Goal: Information Seeking & Learning: Check status

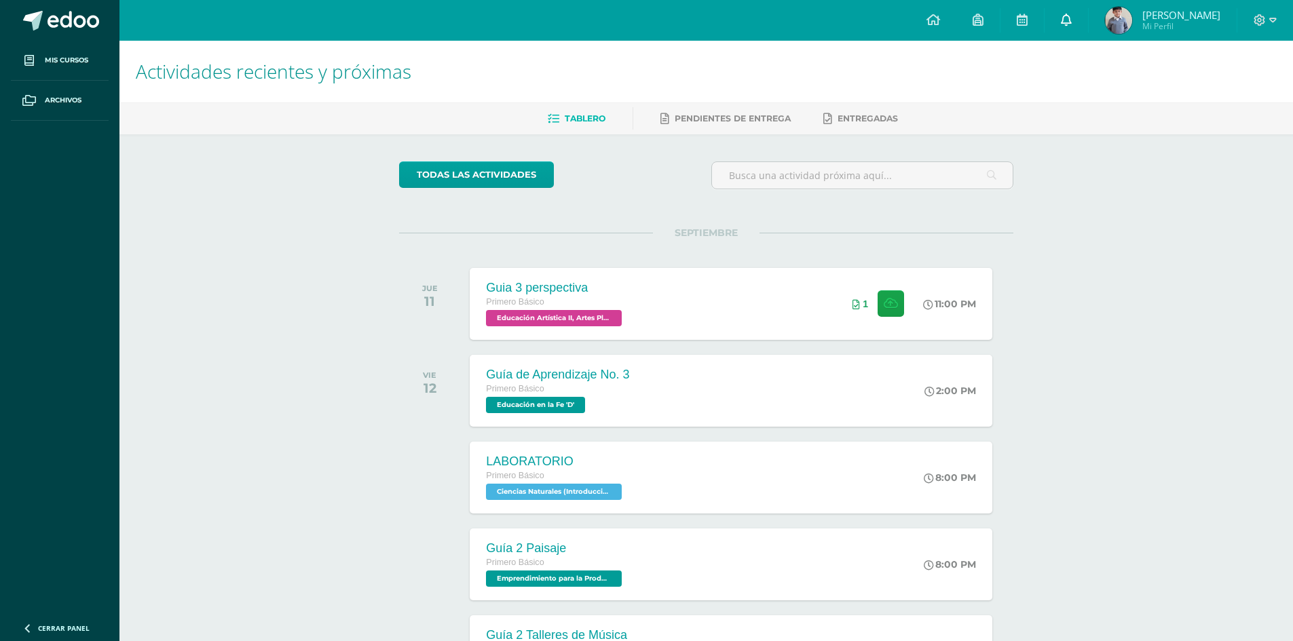
drag, startPoint x: 1073, startPoint y: 14, endPoint x: 1071, endPoint y: 21, distance: 7.6
click at [1073, 14] on link at bounding box center [1066, 20] width 43 height 41
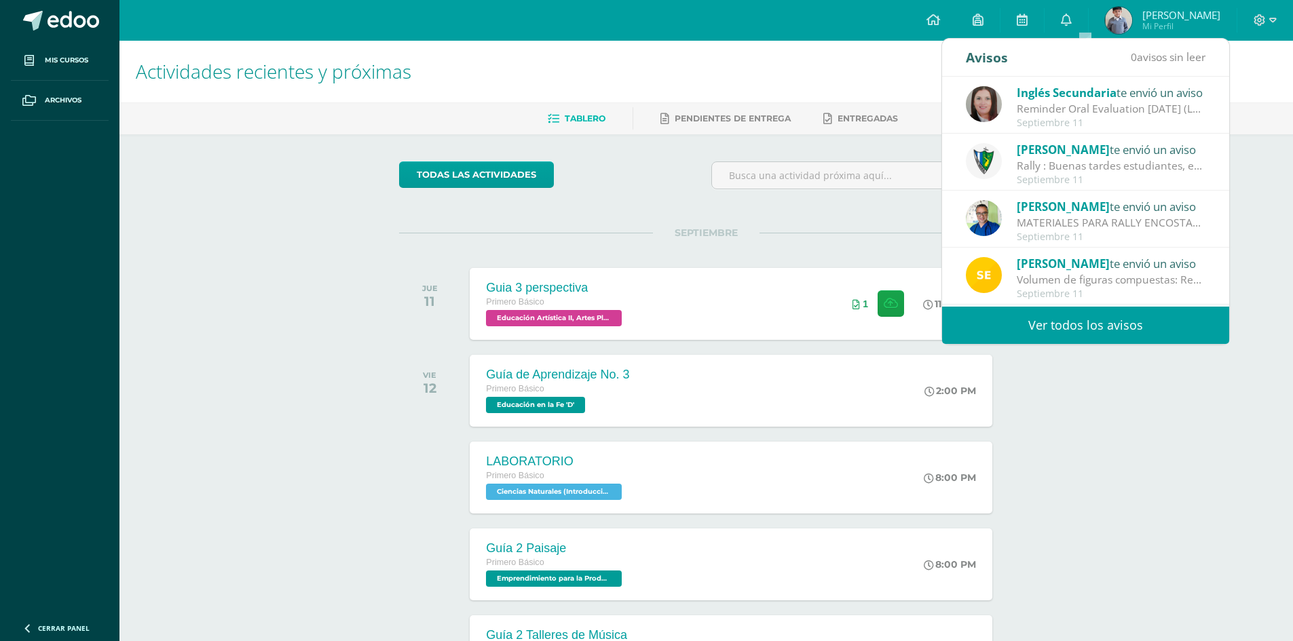
click at [1045, 263] on span "Sergio" at bounding box center [1063, 264] width 93 height 16
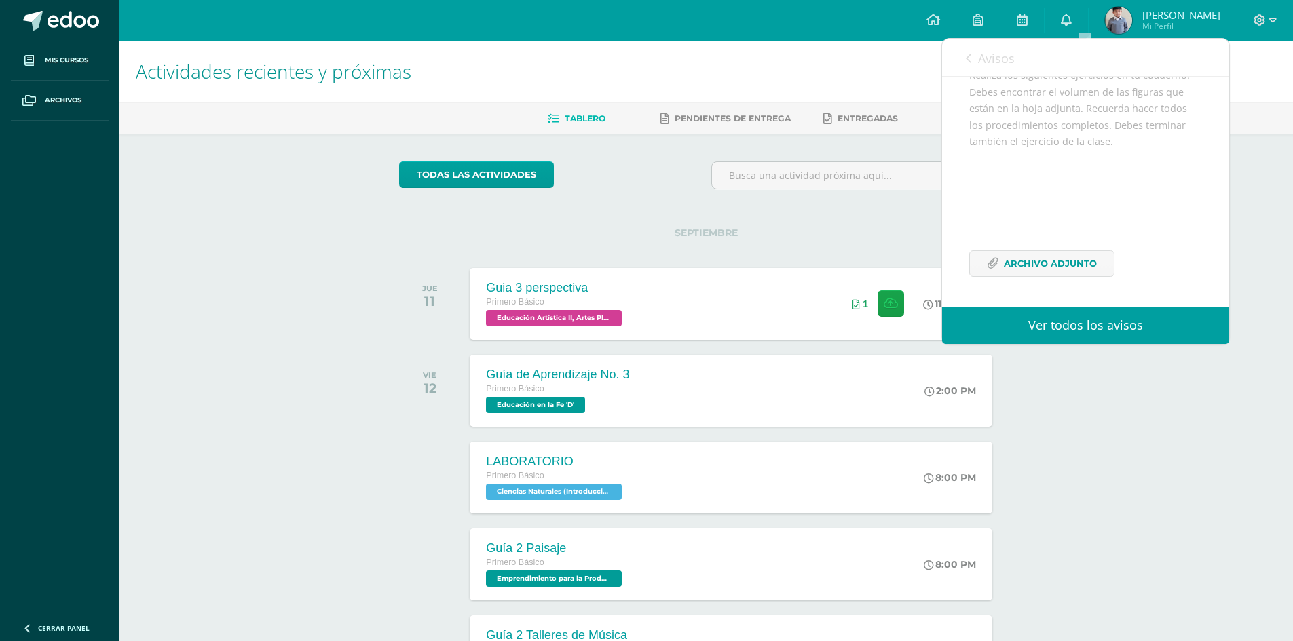
scroll to position [165, 0]
click at [994, 262] on icon at bounding box center [993, 264] width 12 height 12
click at [787, 141] on div "todas las Actividades No tienes actividades Échale un vistazo a los demás perío…" at bounding box center [706, 497] width 669 height 726
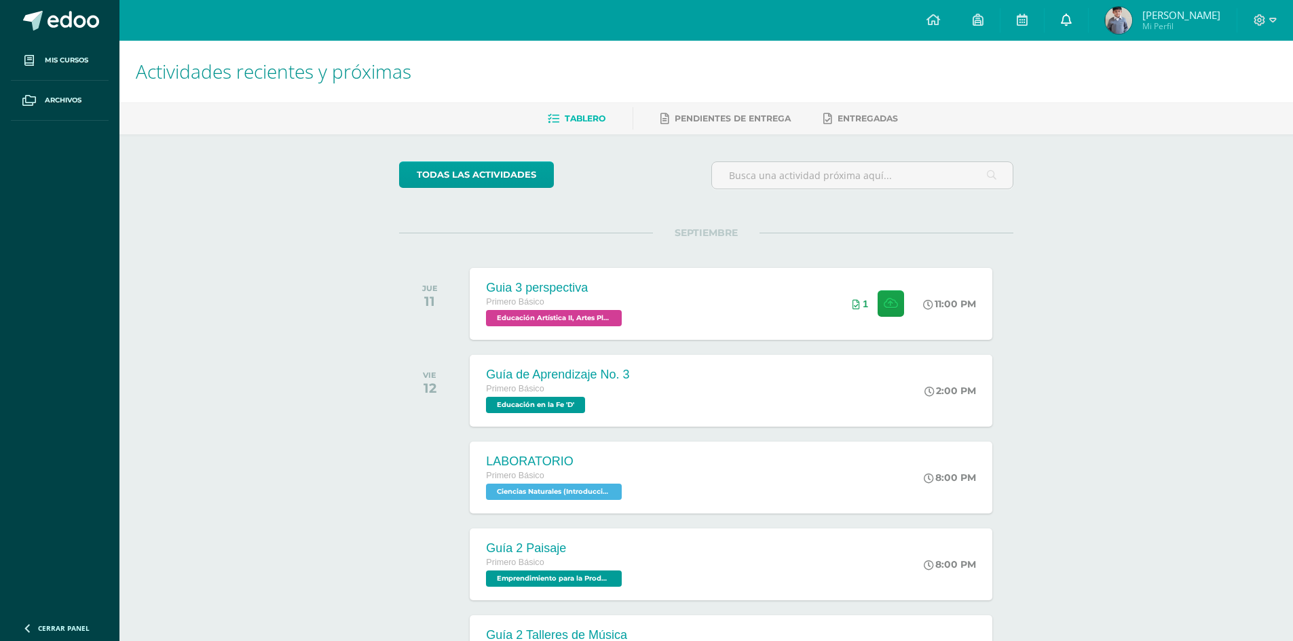
click at [1088, 14] on link at bounding box center [1066, 20] width 43 height 41
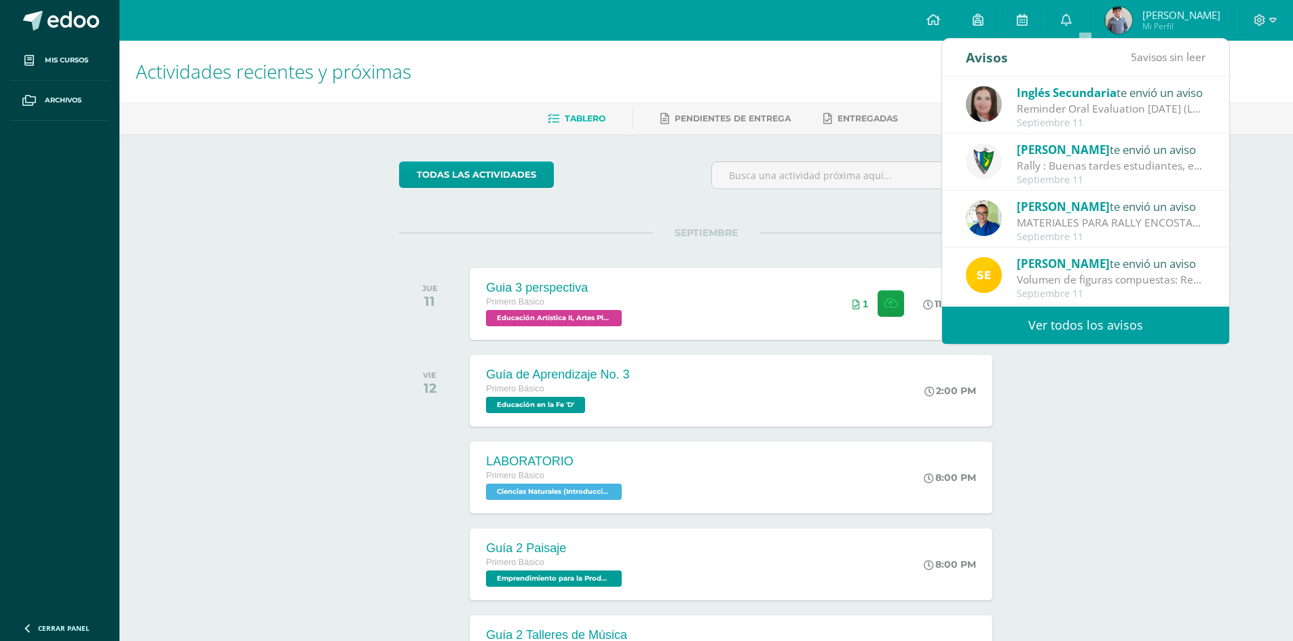
click at [1064, 322] on link "Ver todos los avisos" at bounding box center [1085, 325] width 287 height 37
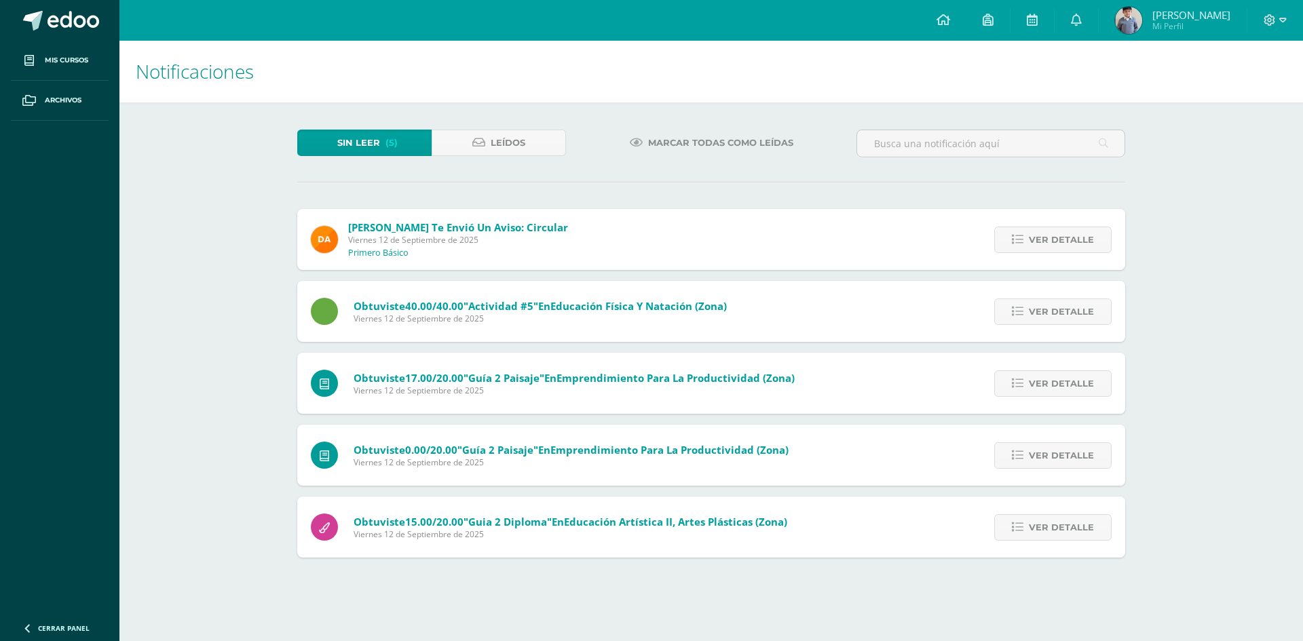
click at [1064, 317] on span "Ver detalle" at bounding box center [1061, 311] width 65 height 25
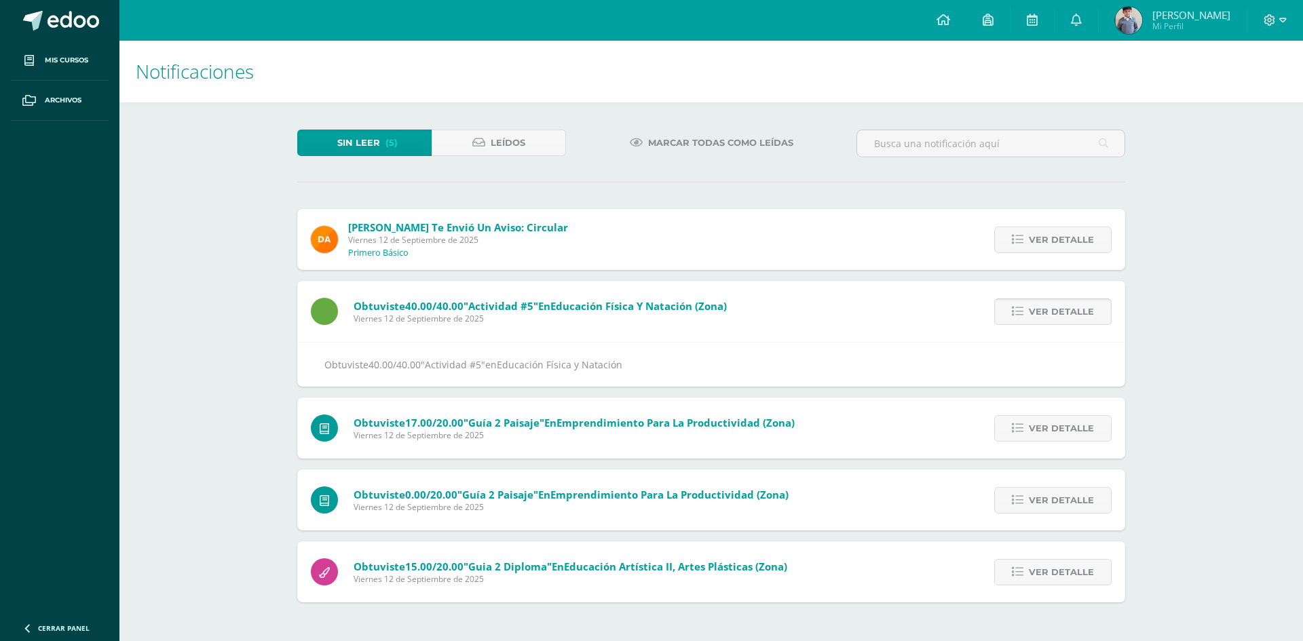
click at [1066, 302] on span "Ver detalle" at bounding box center [1061, 311] width 65 height 25
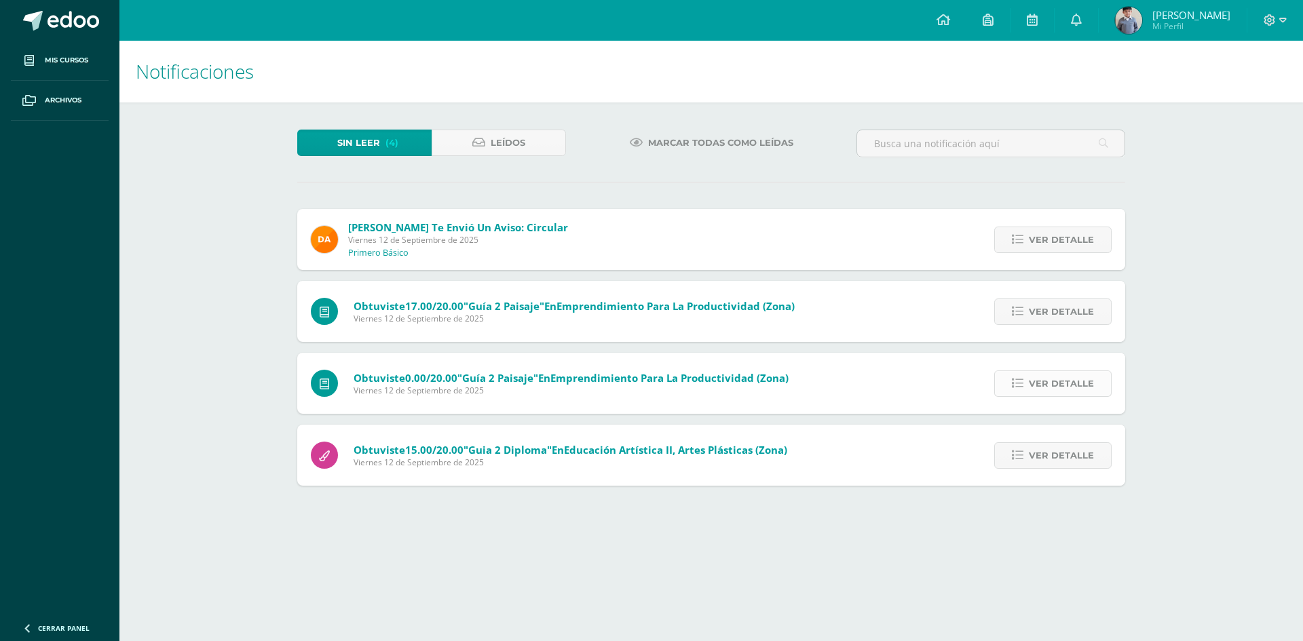
click at [1062, 377] on span "Ver detalle" at bounding box center [1061, 383] width 65 height 25
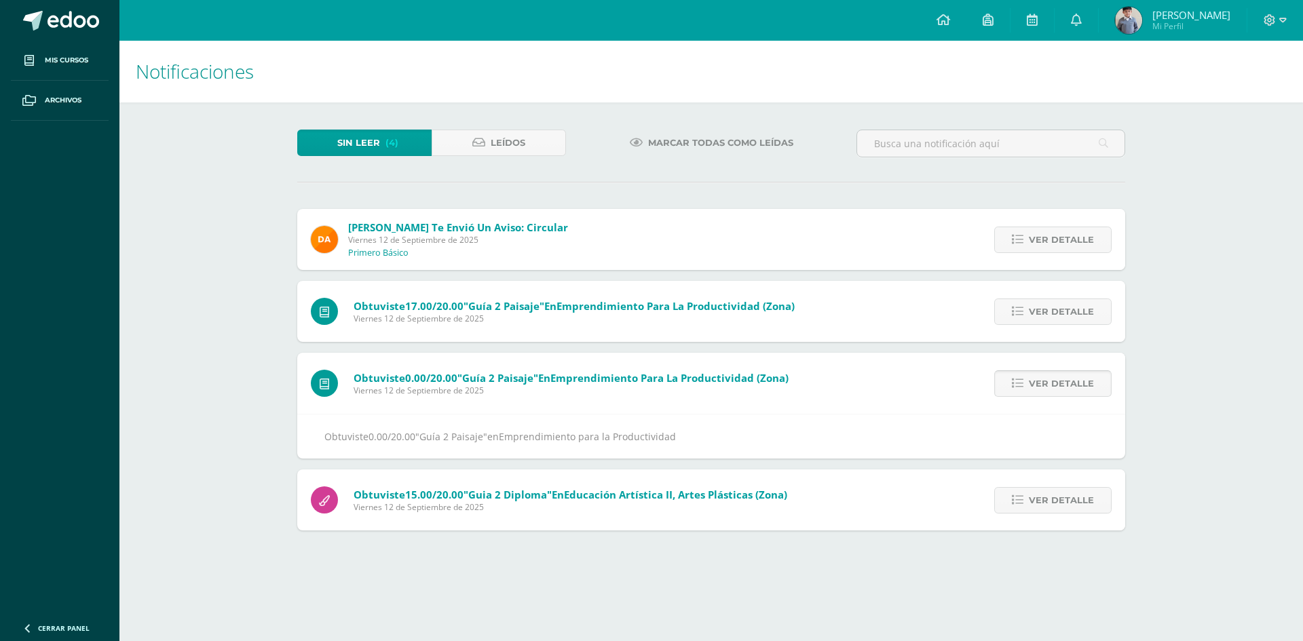
click at [1062, 377] on span "Ver detalle" at bounding box center [1061, 383] width 65 height 25
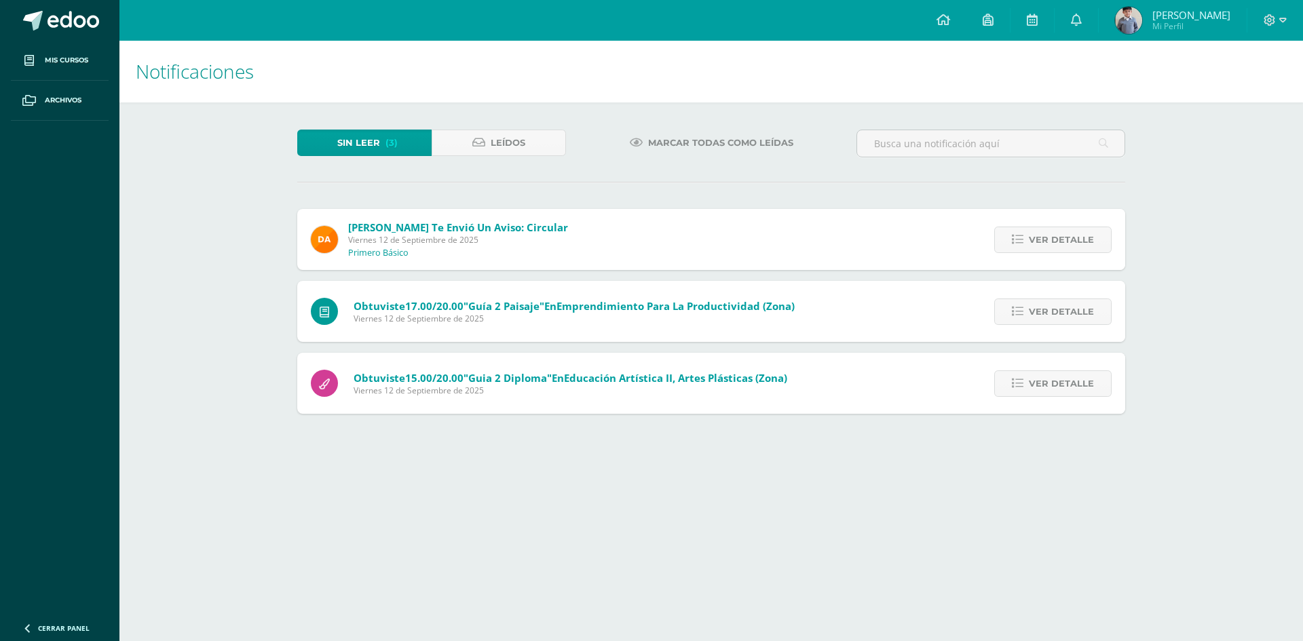
drag, startPoint x: 1077, startPoint y: 238, endPoint x: 797, endPoint y: 166, distance: 289.4
click at [813, 171] on div "Sin leer (3) Leídos Marcar todas como leídas [PERSON_NAME] te envió un aviso: C…" at bounding box center [711, 271] width 882 height 339
click at [1142, 22] on img at bounding box center [1128, 20] width 27 height 27
click at [1136, 11] on span "Angel Daniel Mi Perfil" at bounding box center [1173, 20] width 121 height 27
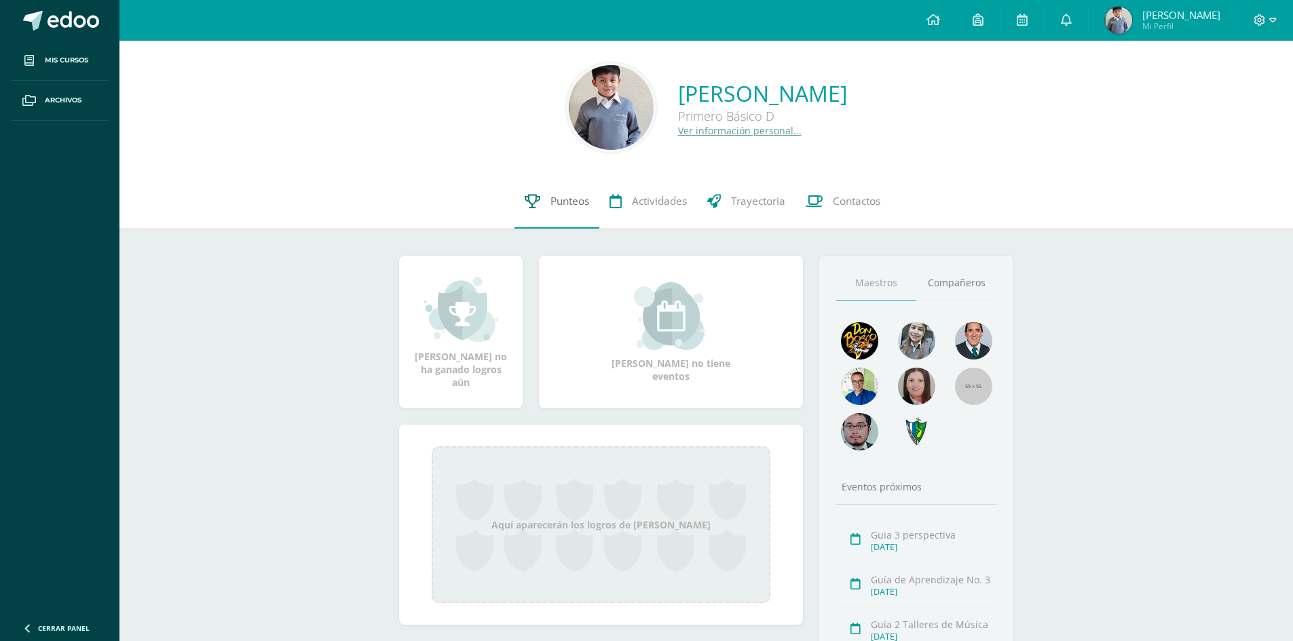
click at [533, 204] on icon at bounding box center [533, 201] width 16 height 14
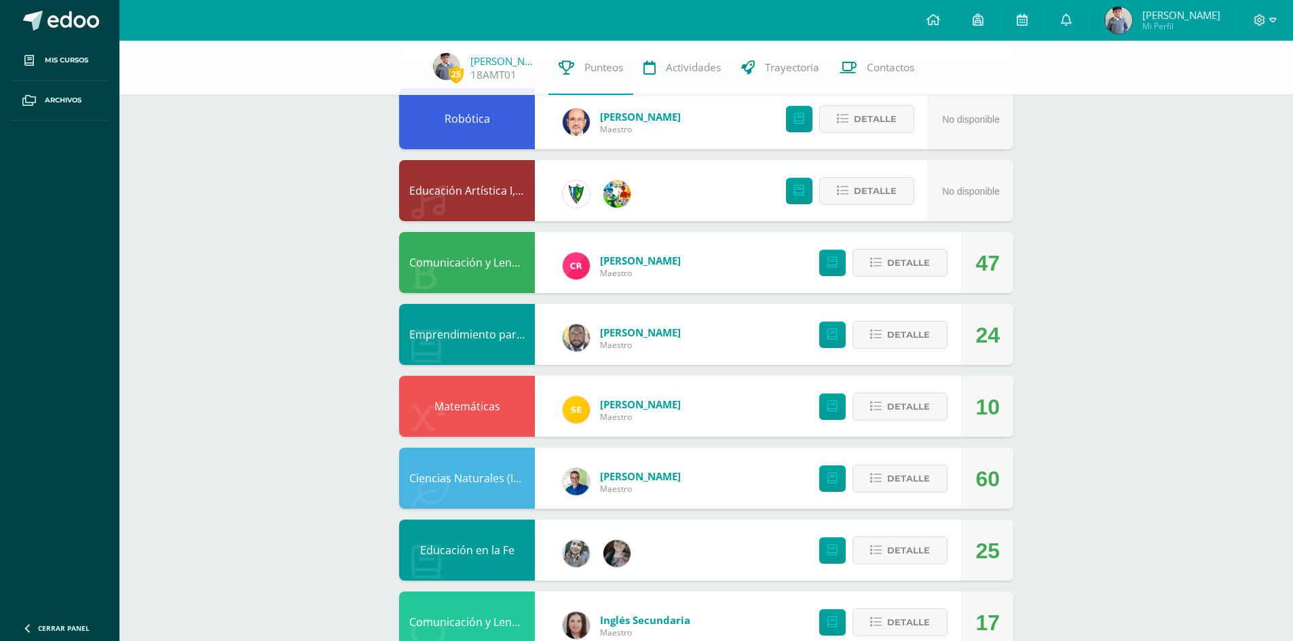
scroll to position [226, 0]
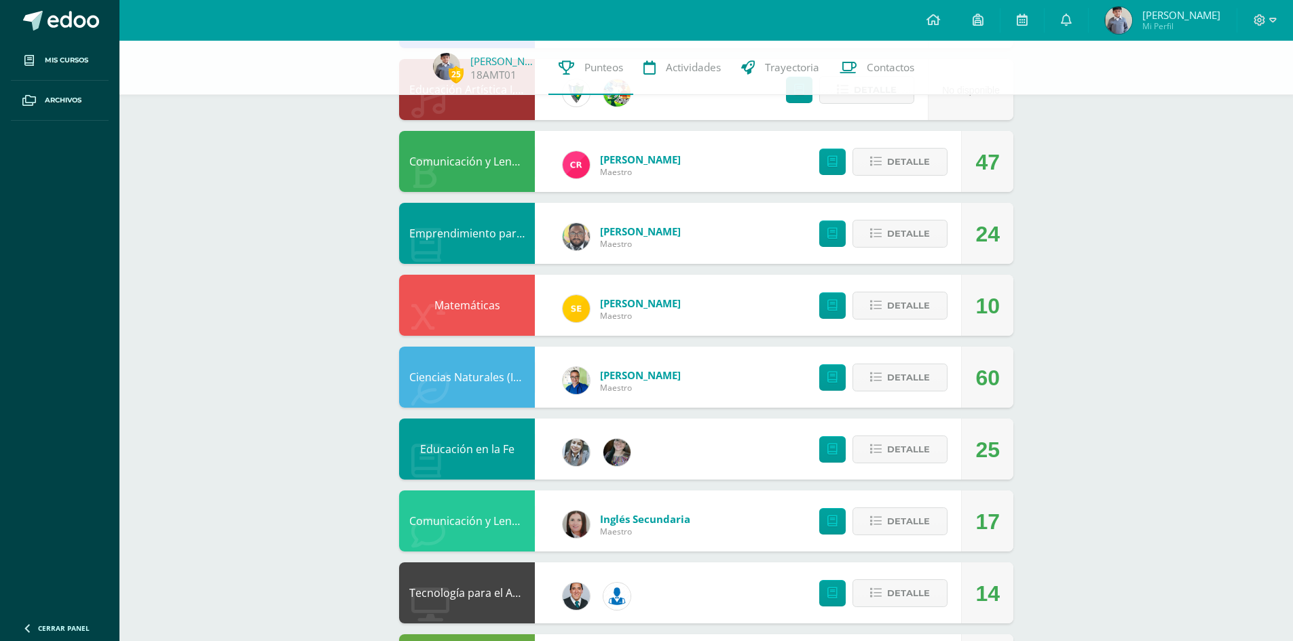
click at [602, 329] on div "Sergio Maestro" at bounding box center [621, 308] width 145 height 61
click at [908, 300] on span "Detalle" at bounding box center [908, 305] width 43 height 25
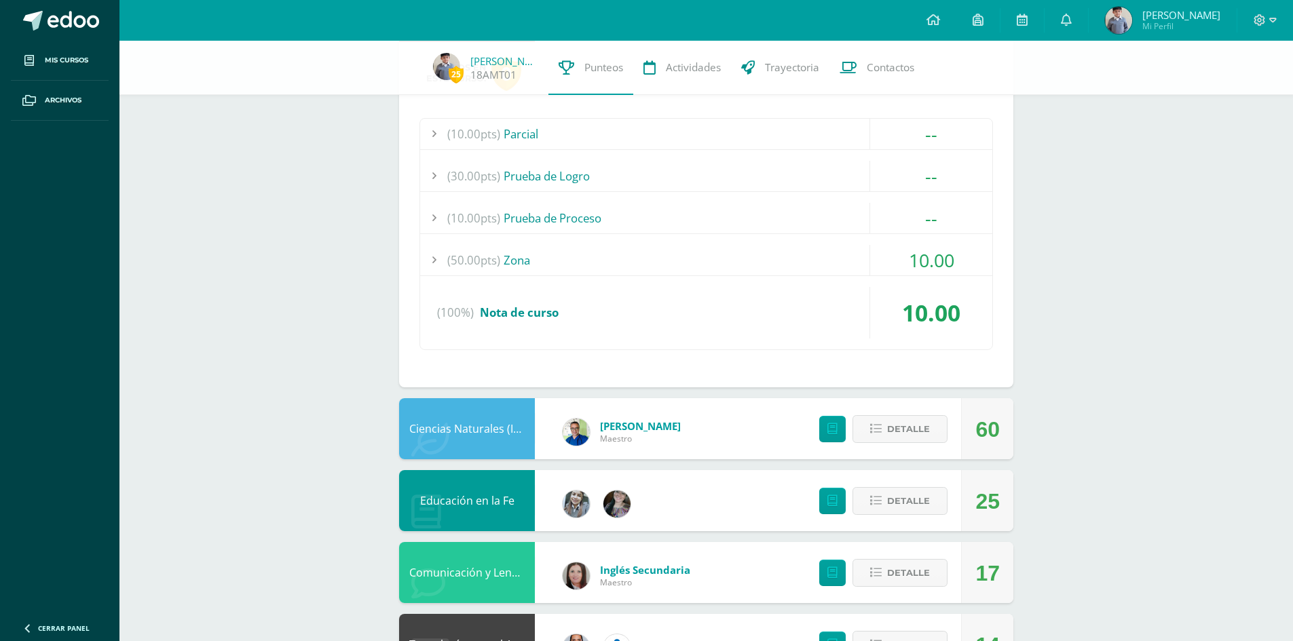
scroll to position [565, 0]
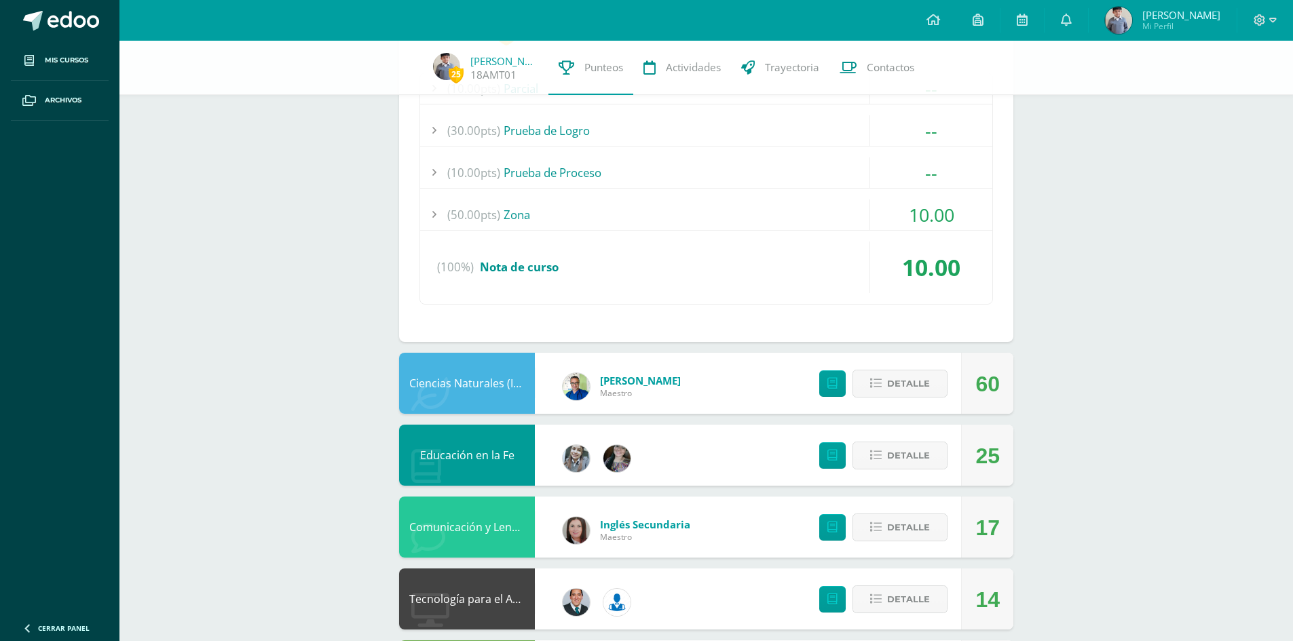
click at [567, 179] on div "(10.00pts) Prueba de Proceso" at bounding box center [706, 172] width 572 height 31
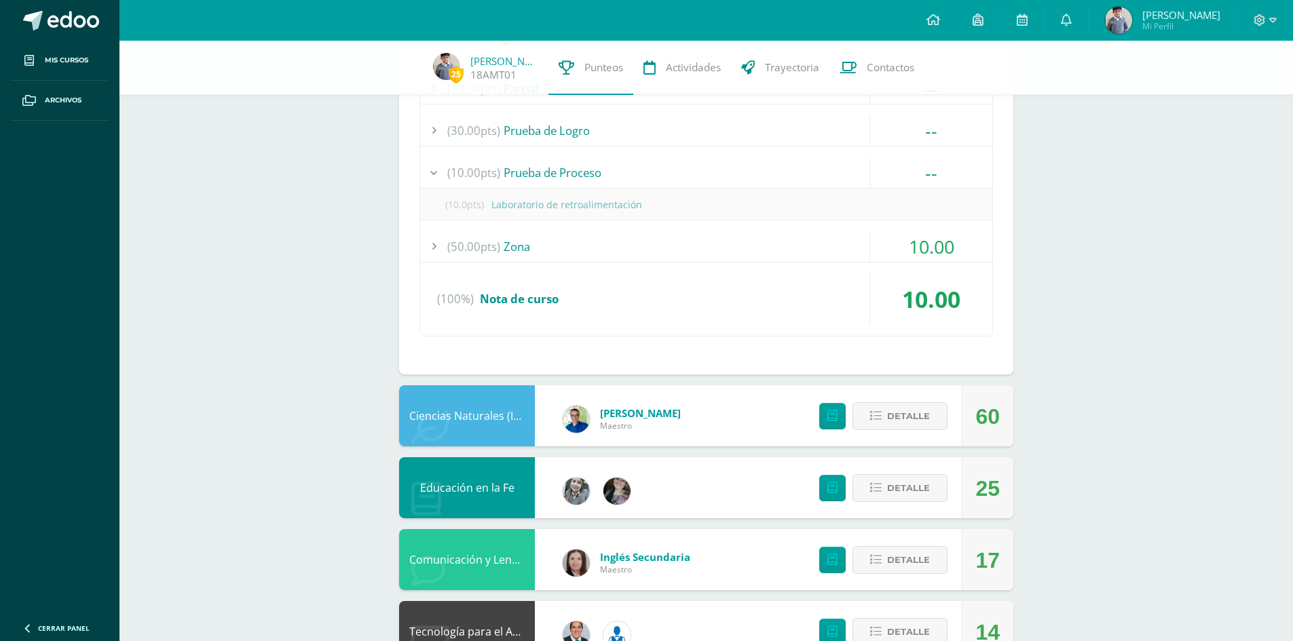
click at [567, 179] on div "(10.00pts) Prueba de Proceso" at bounding box center [706, 172] width 572 height 31
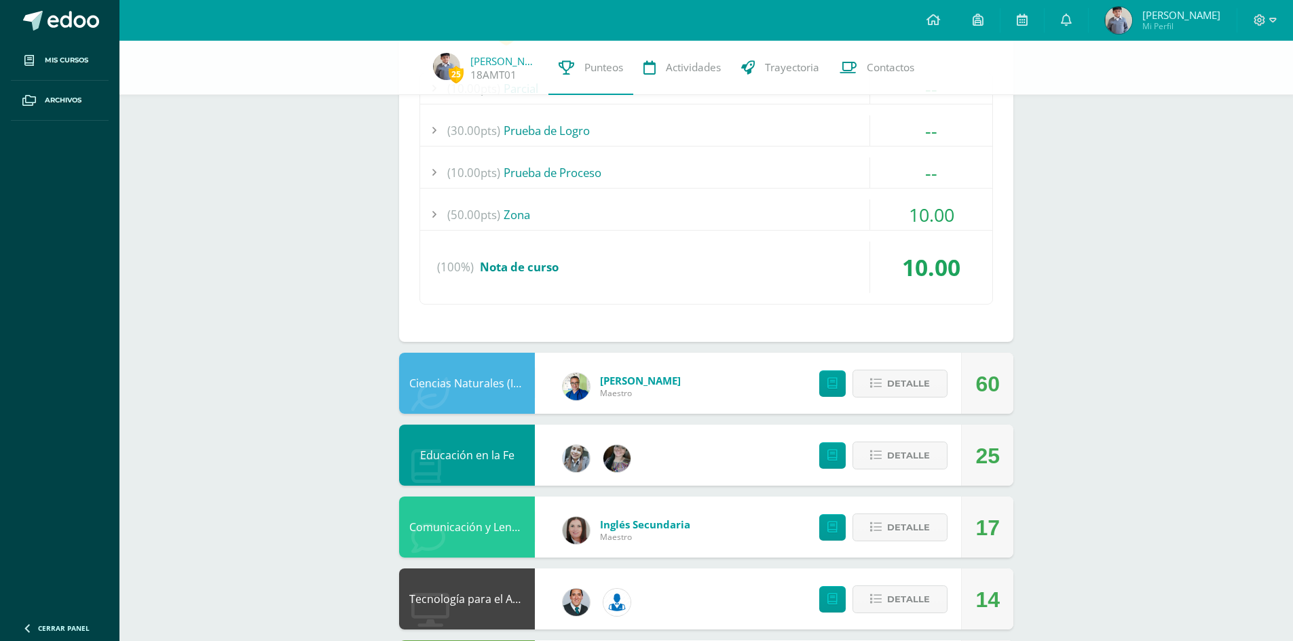
scroll to position [453, 0]
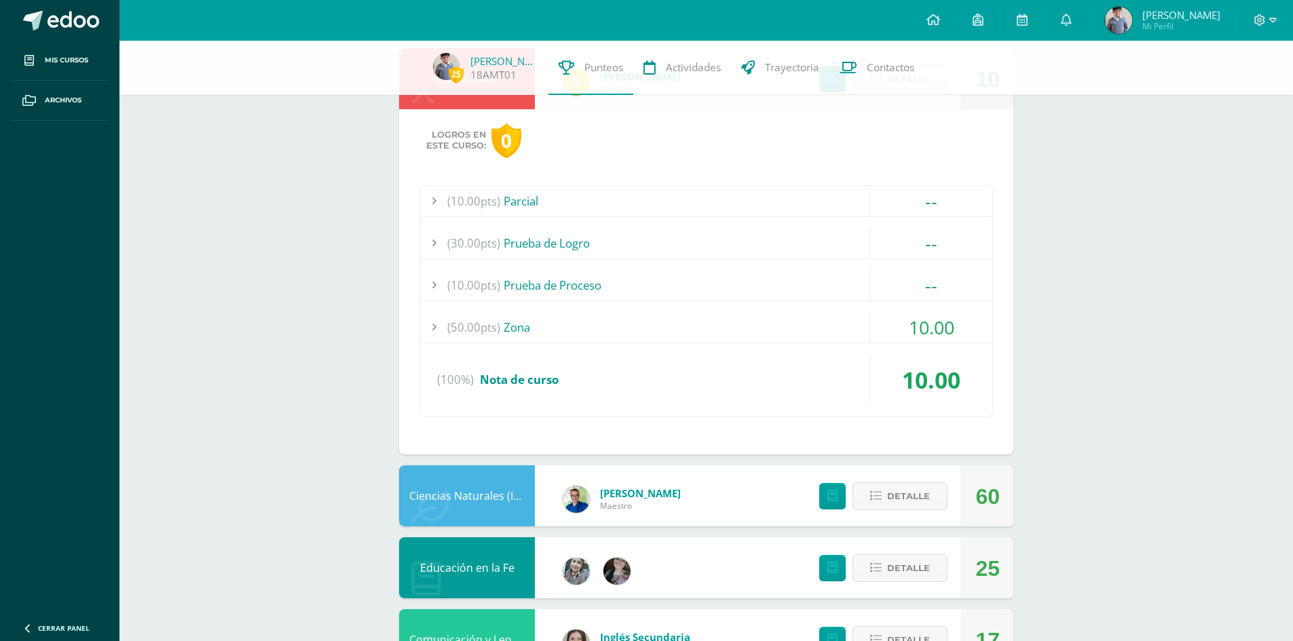
click at [615, 315] on div "(50.00pts) Zona" at bounding box center [706, 327] width 572 height 31
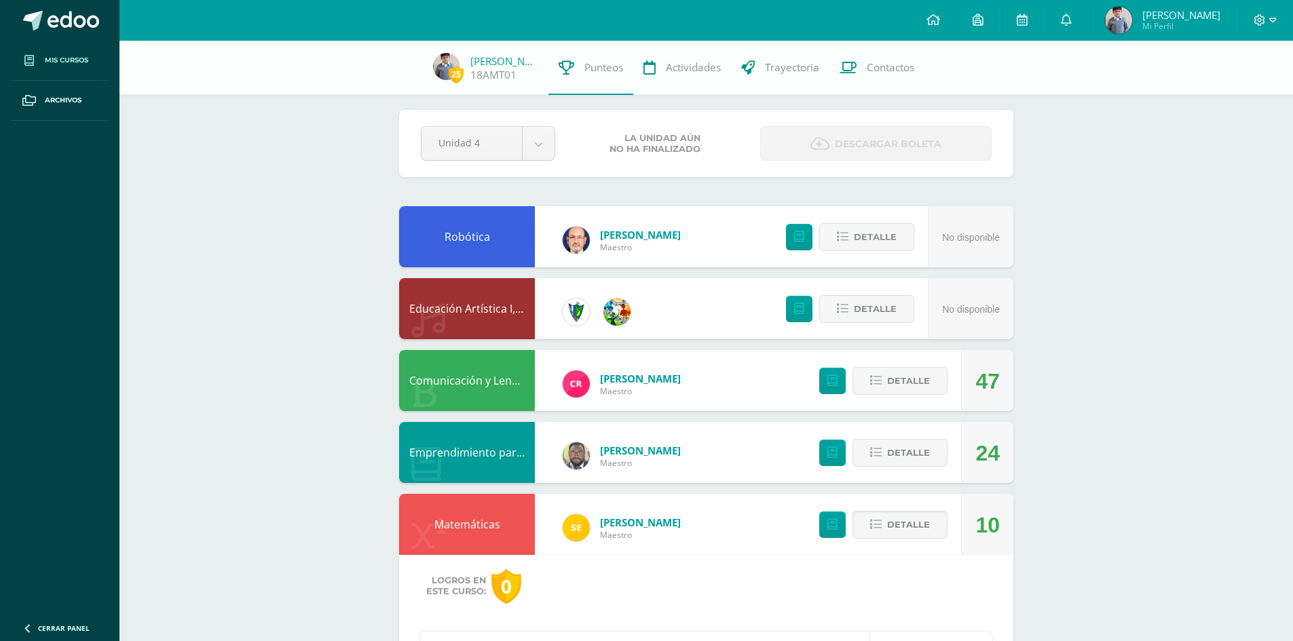
scroll to position [0, 0]
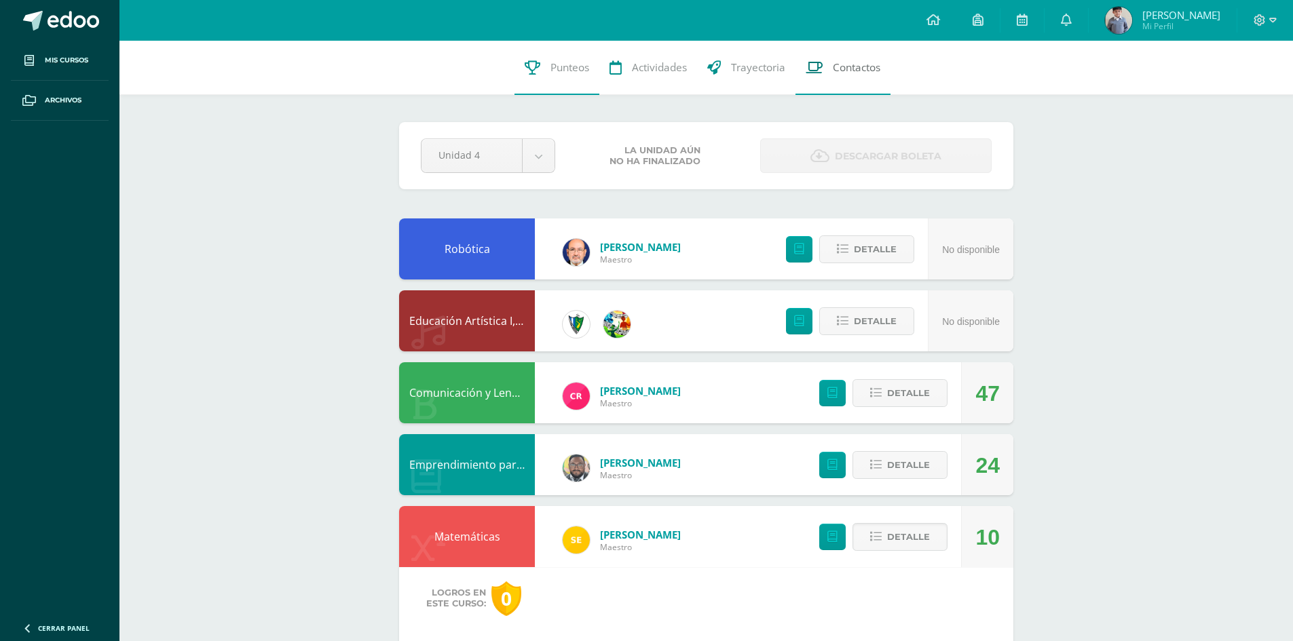
click at [855, 75] on link "Contactos" at bounding box center [843, 68] width 95 height 54
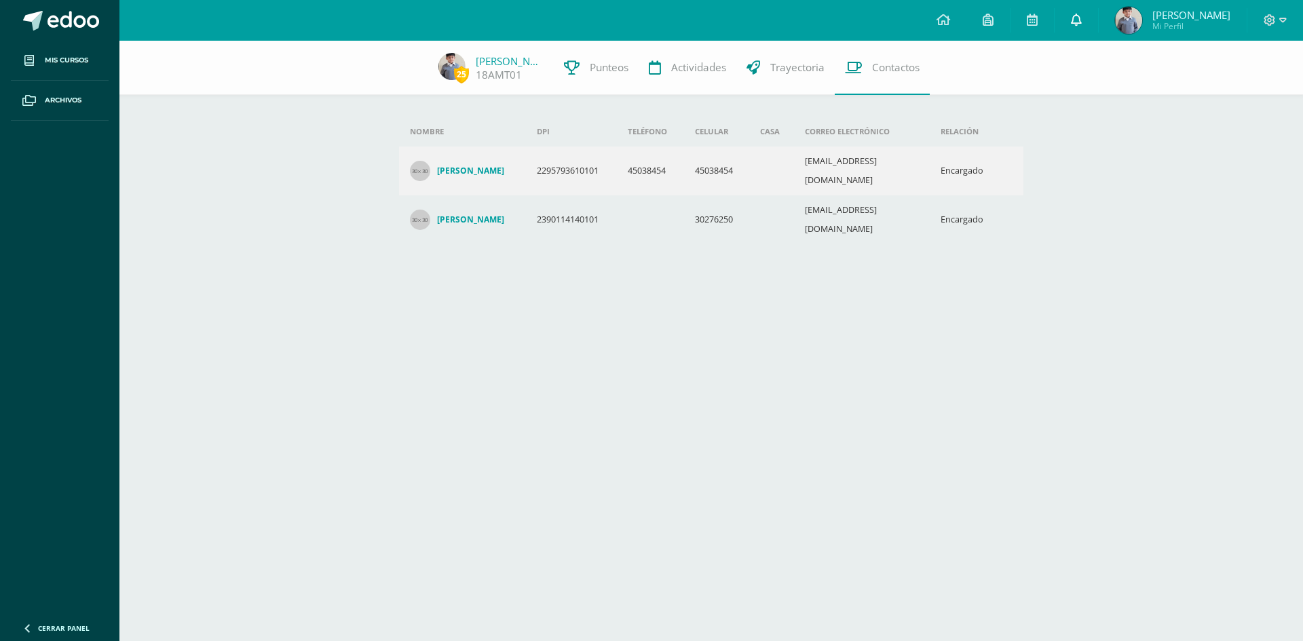
click at [1081, 24] on link at bounding box center [1076, 20] width 43 height 41
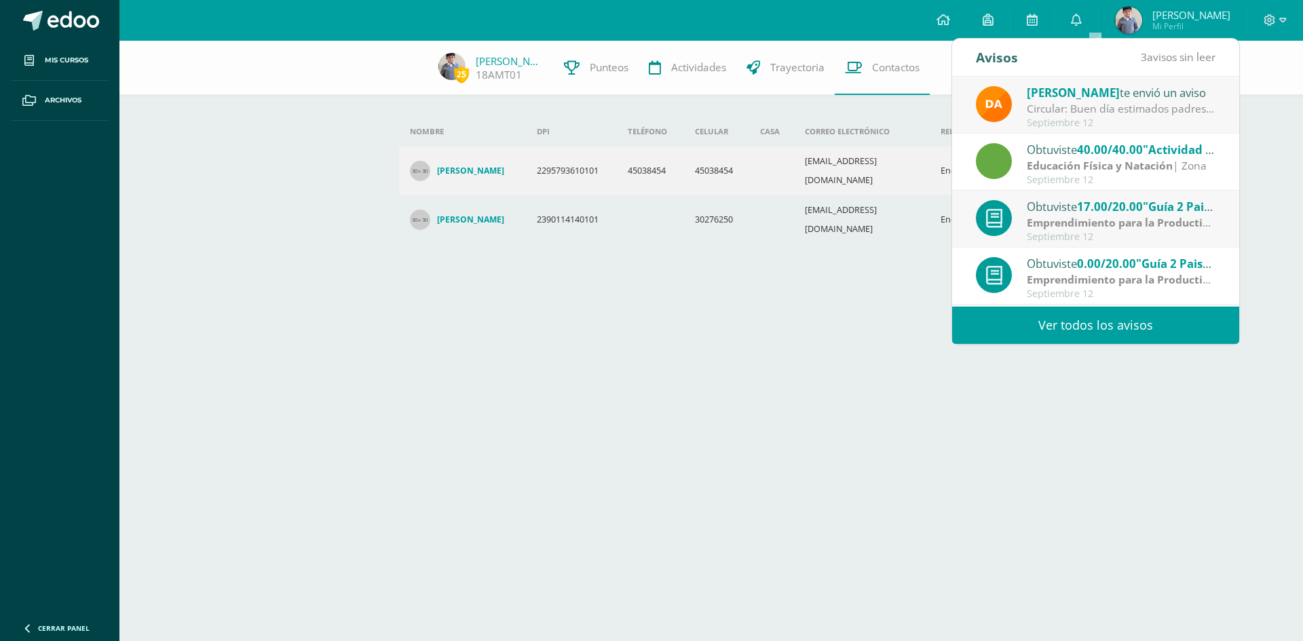
click at [1066, 320] on link "Ver todos los avisos" at bounding box center [1095, 325] width 287 height 37
